Goal: Transaction & Acquisition: Download file/media

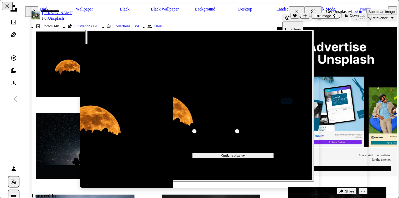
click at [9, 9] on button "An X shape" at bounding box center [7, 6] width 10 height 8
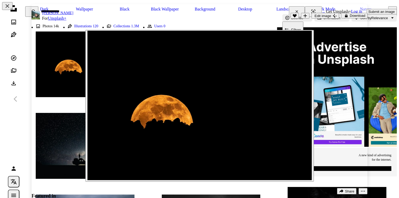
click at [9, 9] on button "An X shape" at bounding box center [7, 6] width 10 height 8
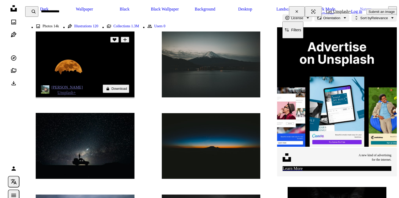
click at [110, 89] on button "A lock Download" at bounding box center [116, 89] width 26 height 8
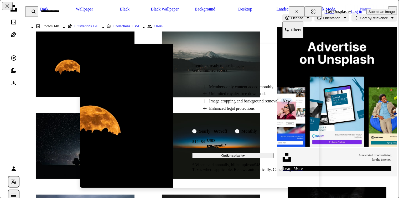
click at [300, 10] on div "An X shape Premium, ready to use images. Get unlimited access. A plus sign Memb…" at bounding box center [199, 99] width 399 height 198
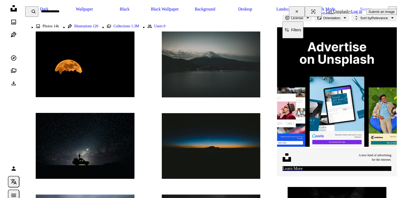
click at [300, 10] on icon "An X shape" at bounding box center [297, 11] width 12 height 4
